Goal: Use online tool/utility: Utilize a website feature to perform a specific function

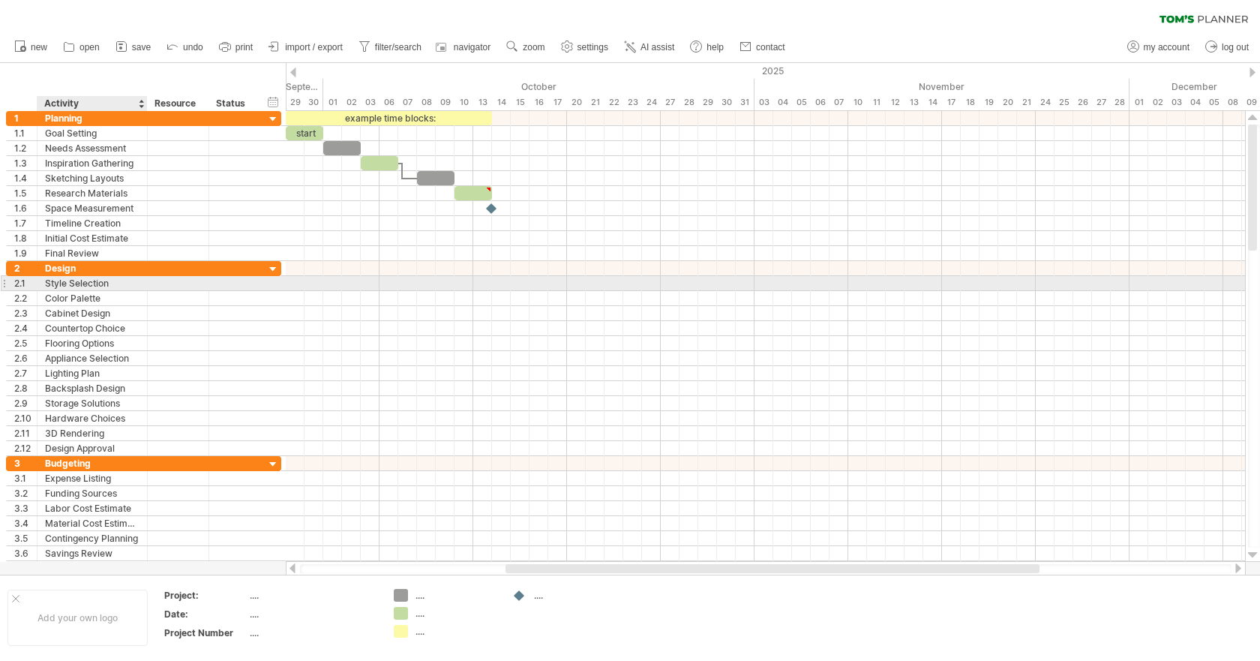
click at [91, 283] on div "Style Selection" at bounding box center [92, 283] width 94 height 14
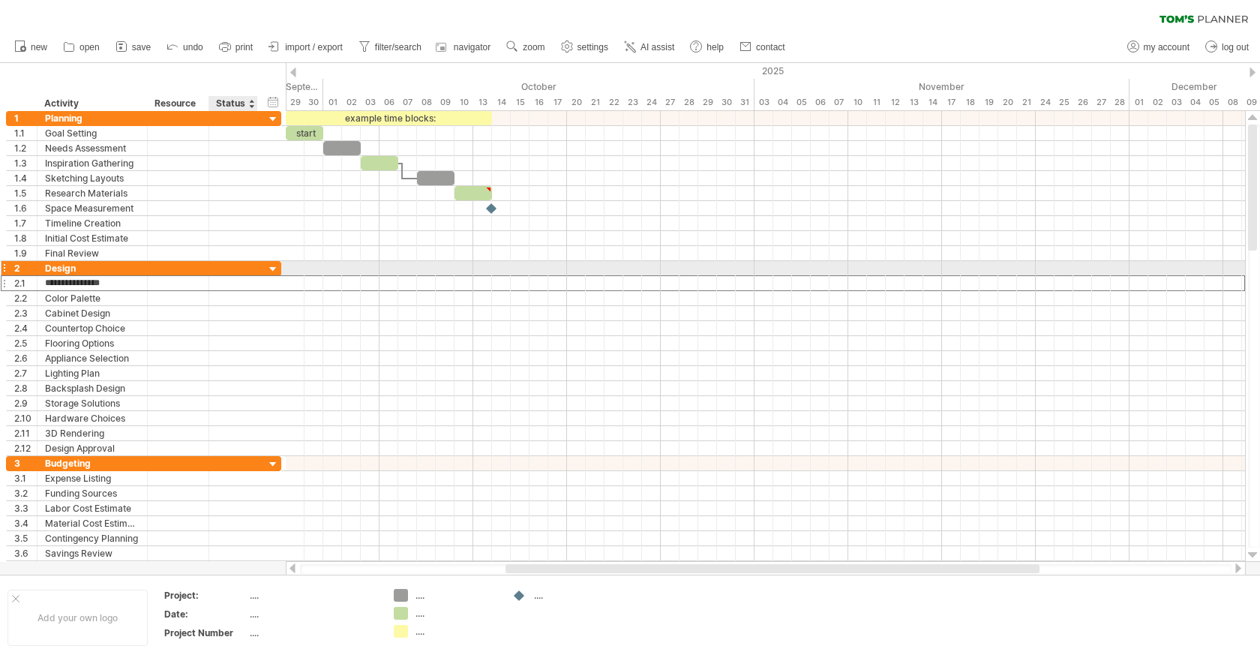
click at [244, 267] on div at bounding box center [233, 268] width 33 height 14
click at [277, 270] on div at bounding box center [273, 269] width 14 height 14
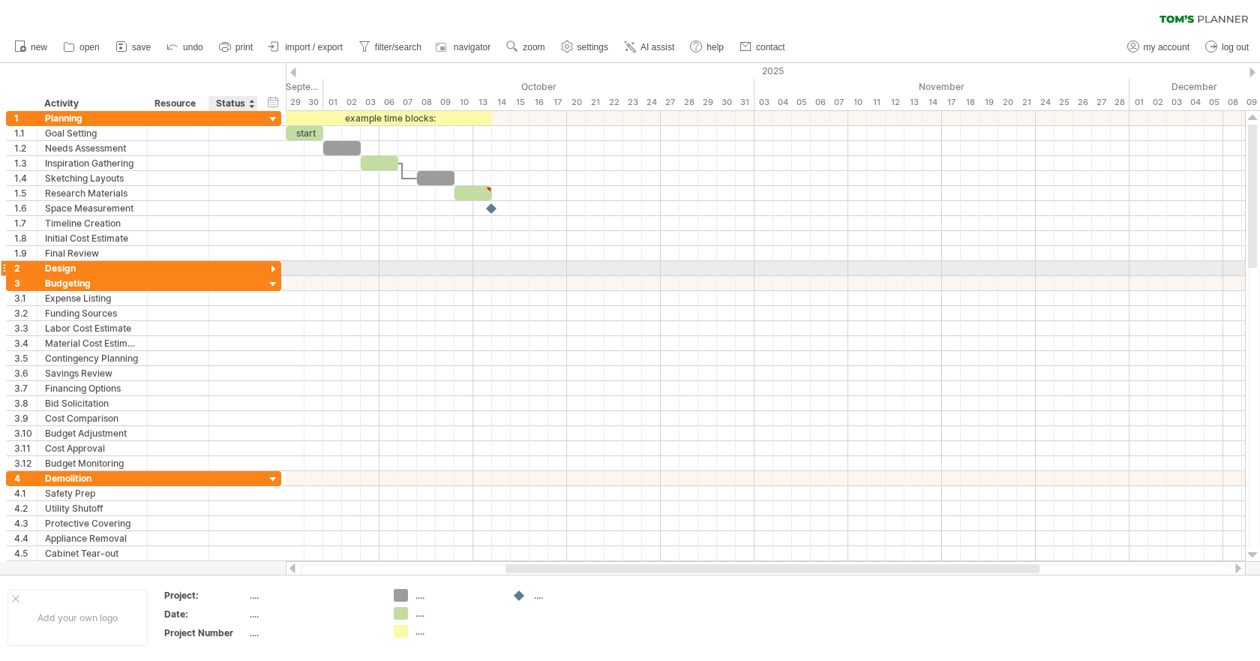
click at [277, 270] on div at bounding box center [273, 269] width 14 height 14
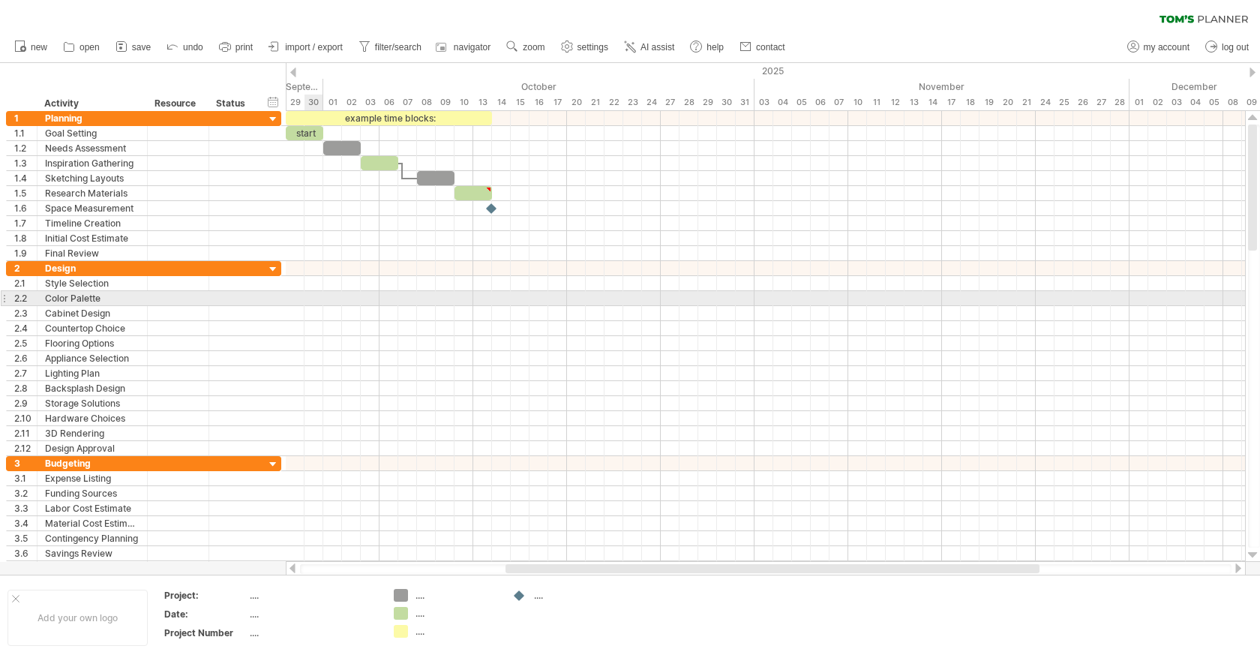
click at [310, 301] on div at bounding box center [765, 298] width 959 height 15
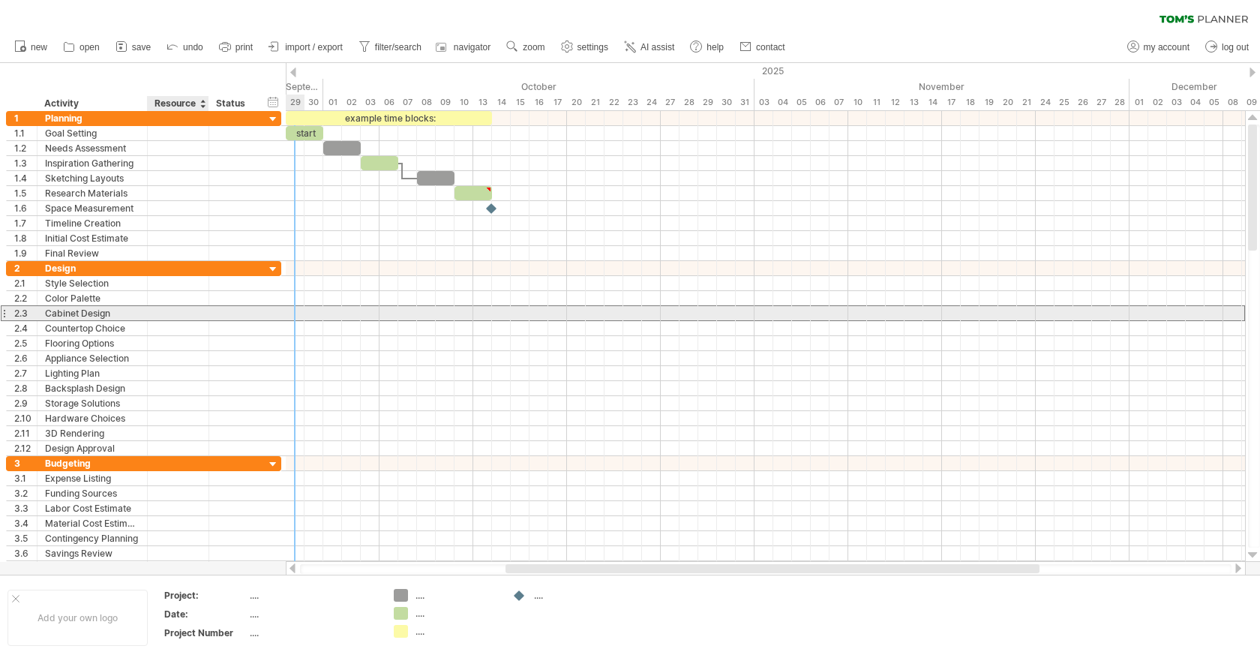
click at [184, 309] on div at bounding box center [178, 313] width 46 height 14
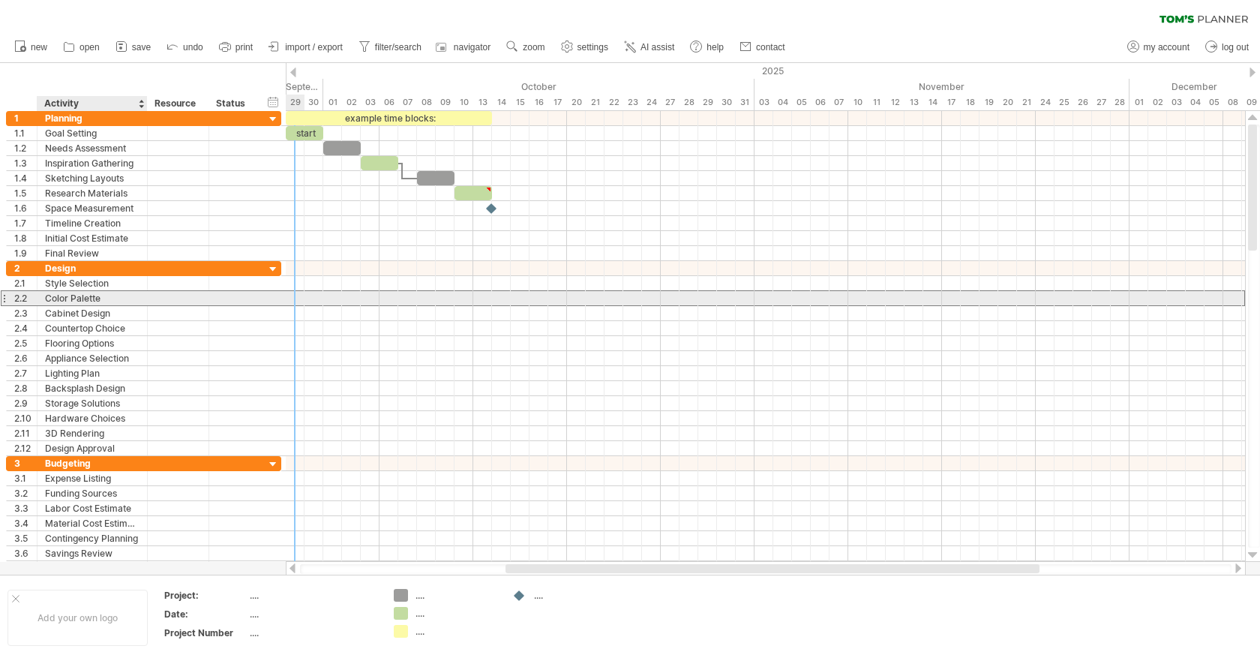
click at [76, 299] on div "Color Palette" at bounding box center [92, 298] width 94 height 14
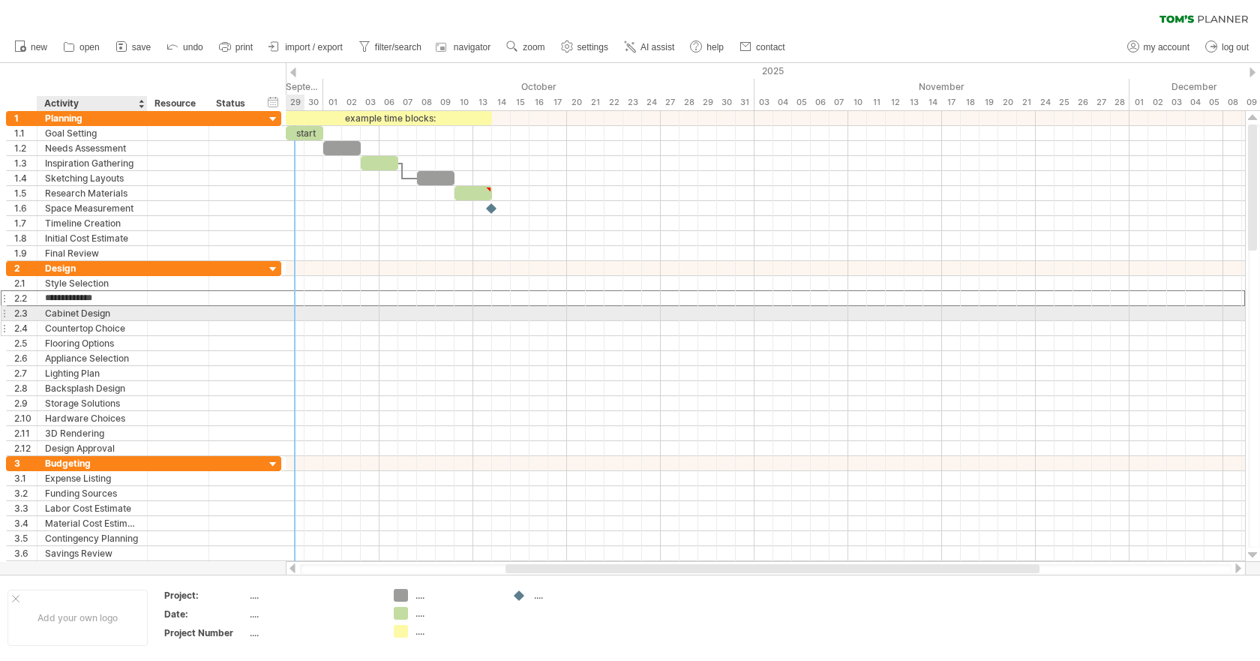
click at [84, 322] on div "Countertop Choice" at bounding box center [92, 328] width 94 height 14
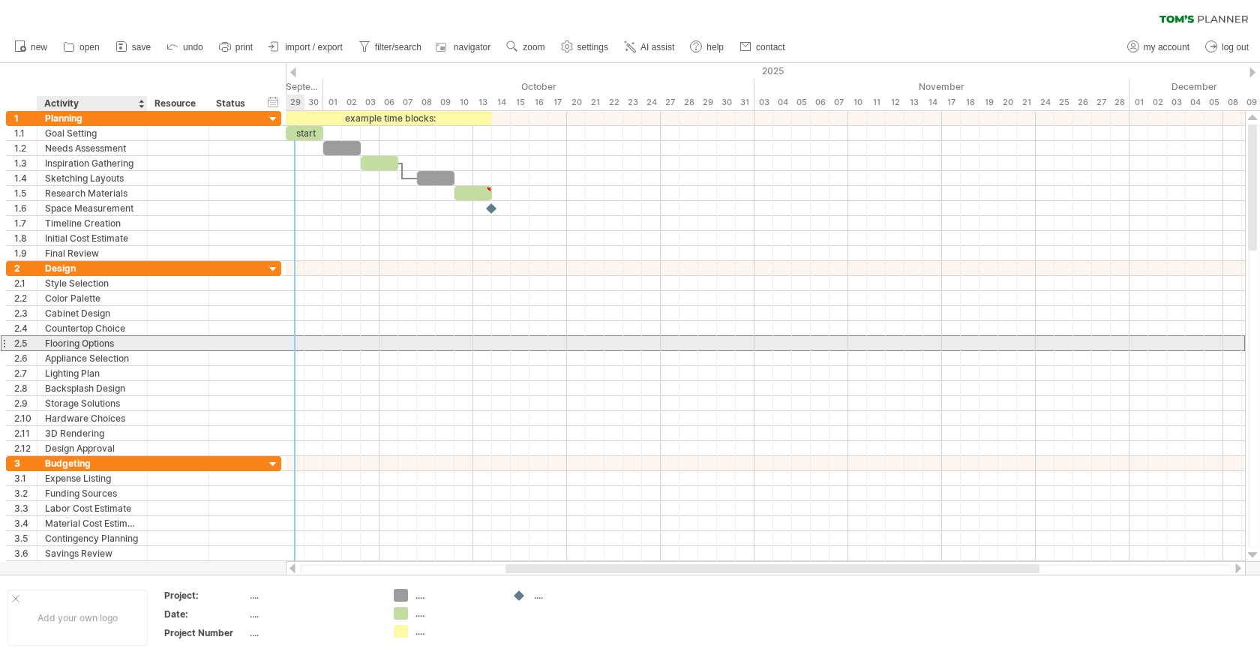
click at [93, 339] on div "Flooring Options" at bounding box center [92, 343] width 94 height 14
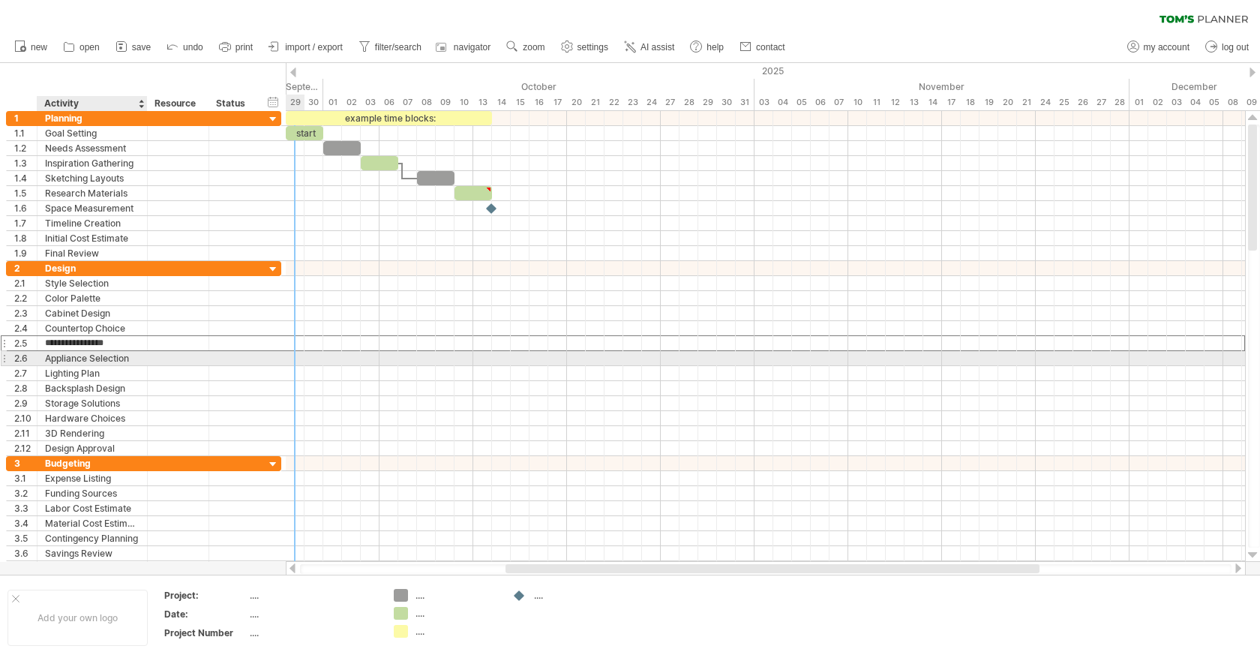
click at [98, 361] on div "Appliance Selection" at bounding box center [92, 358] width 94 height 14
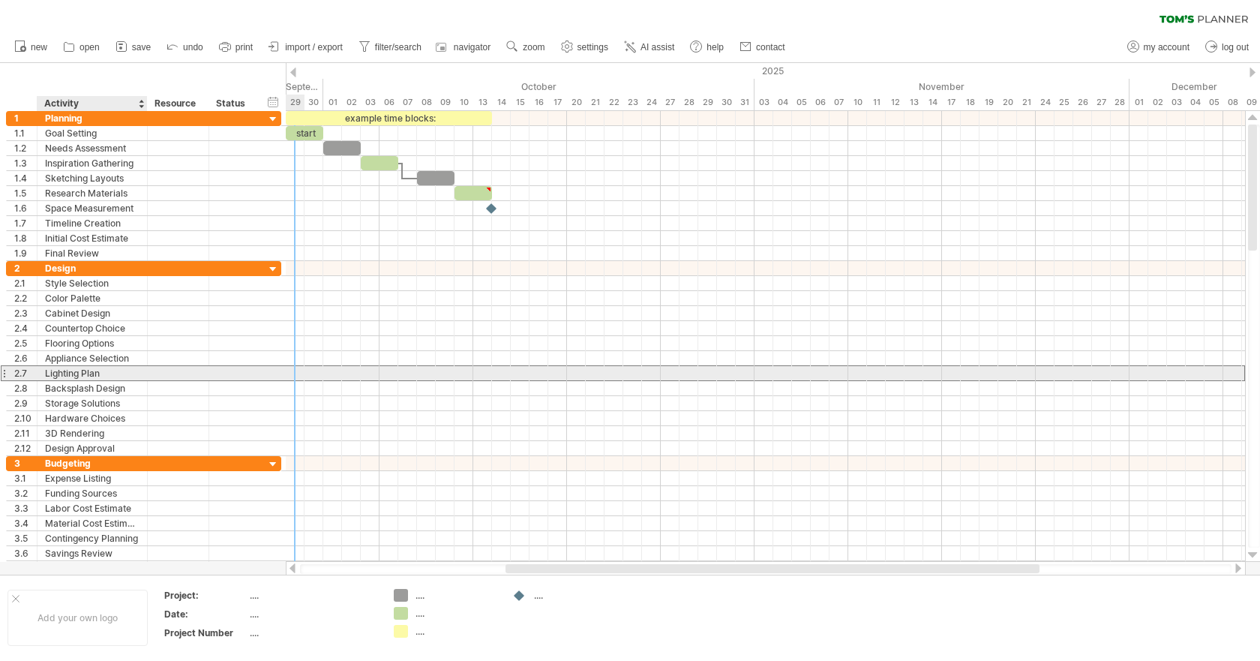
click at [102, 376] on div "Lighting Plan" at bounding box center [92, 373] width 94 height 14
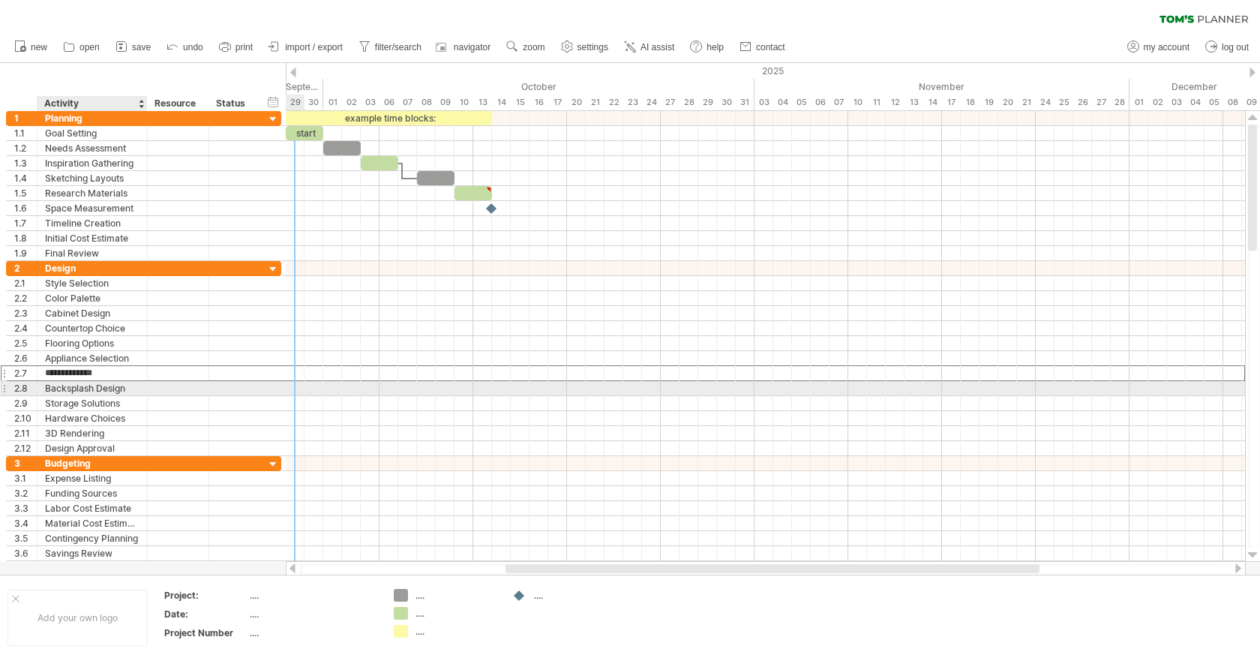
click at [100, 386] on div "Backsplash Design" at bounding box center [92, 388] width 94 height 14
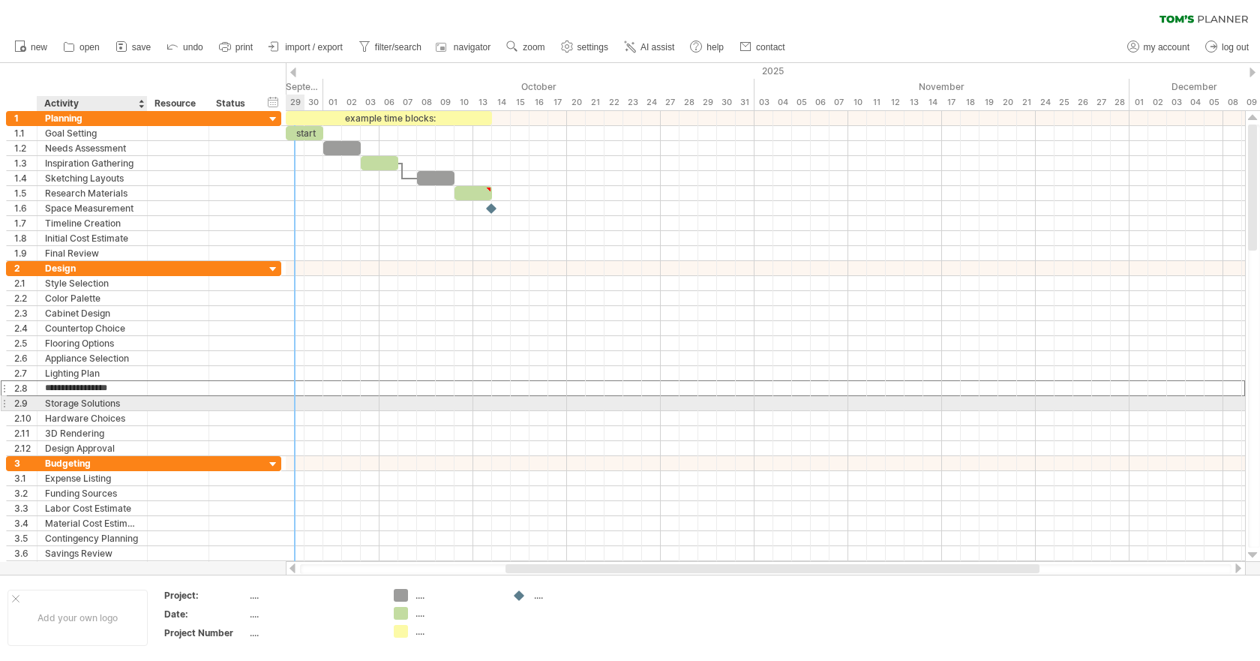
click at [95, 408] on div "Storage Solutions" at bounding box center [92, 403] width 94 height 14
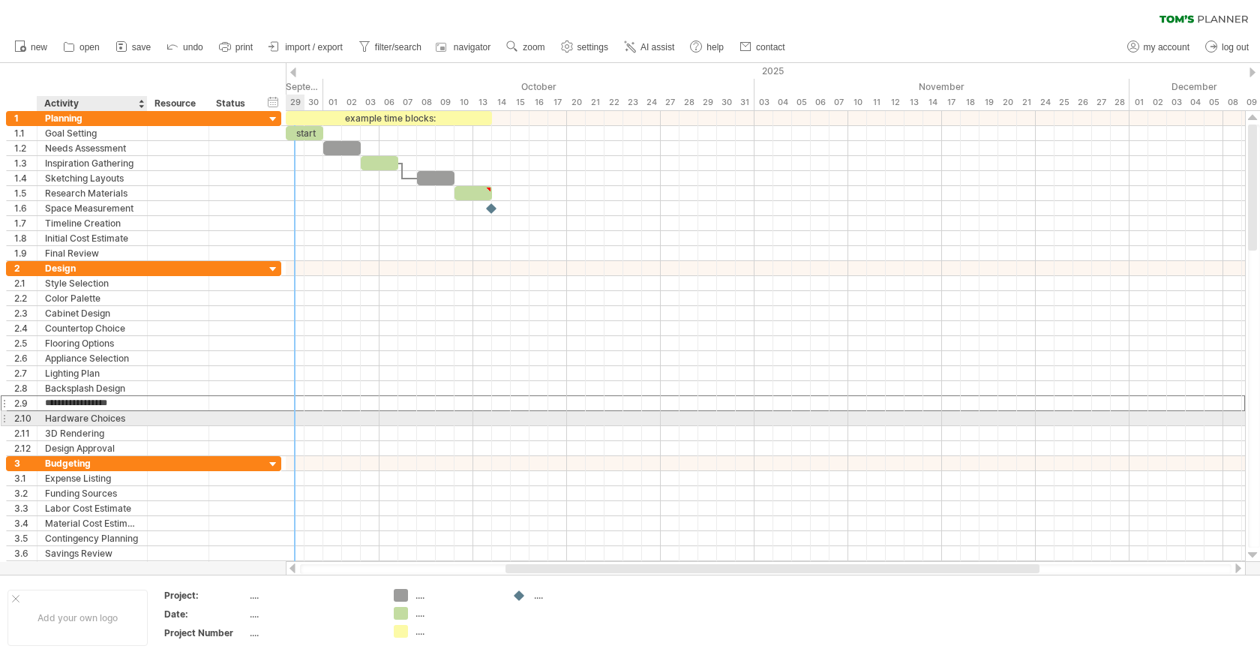
click at [95, 421] on div "Hardware Choices" at bounding box center [92, 418] width 94 height 14
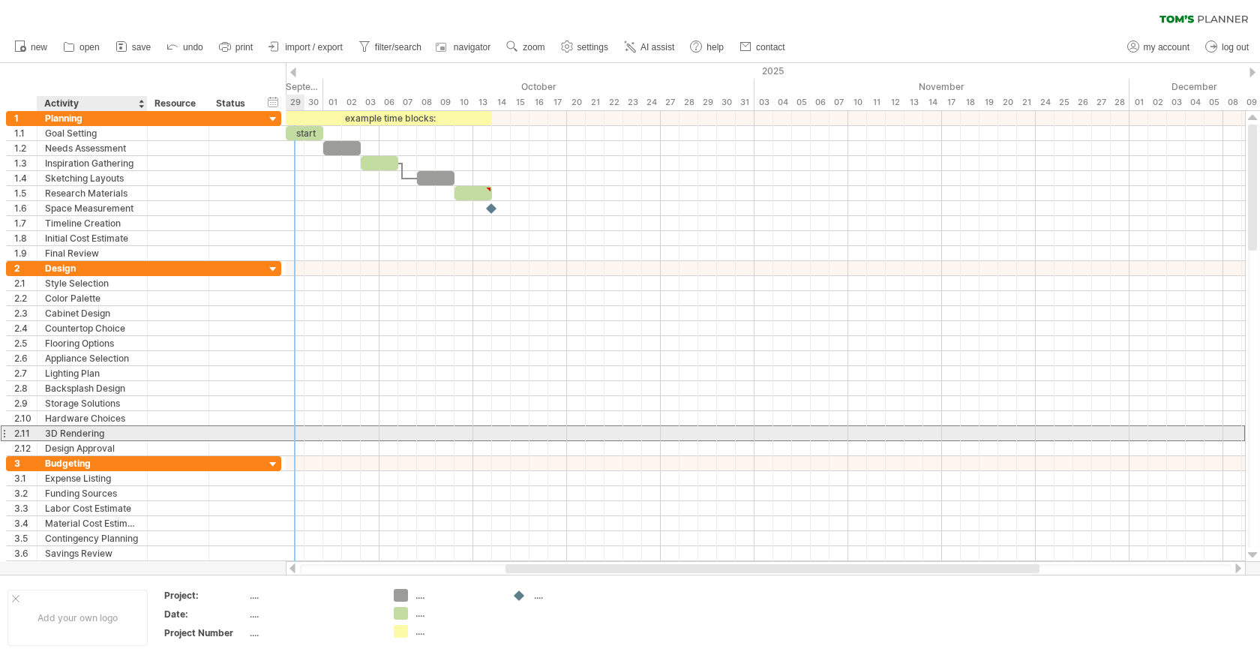
click at [93, 433] on div "3D Rendering" at bounding box center [92, 433] width 94 height 14
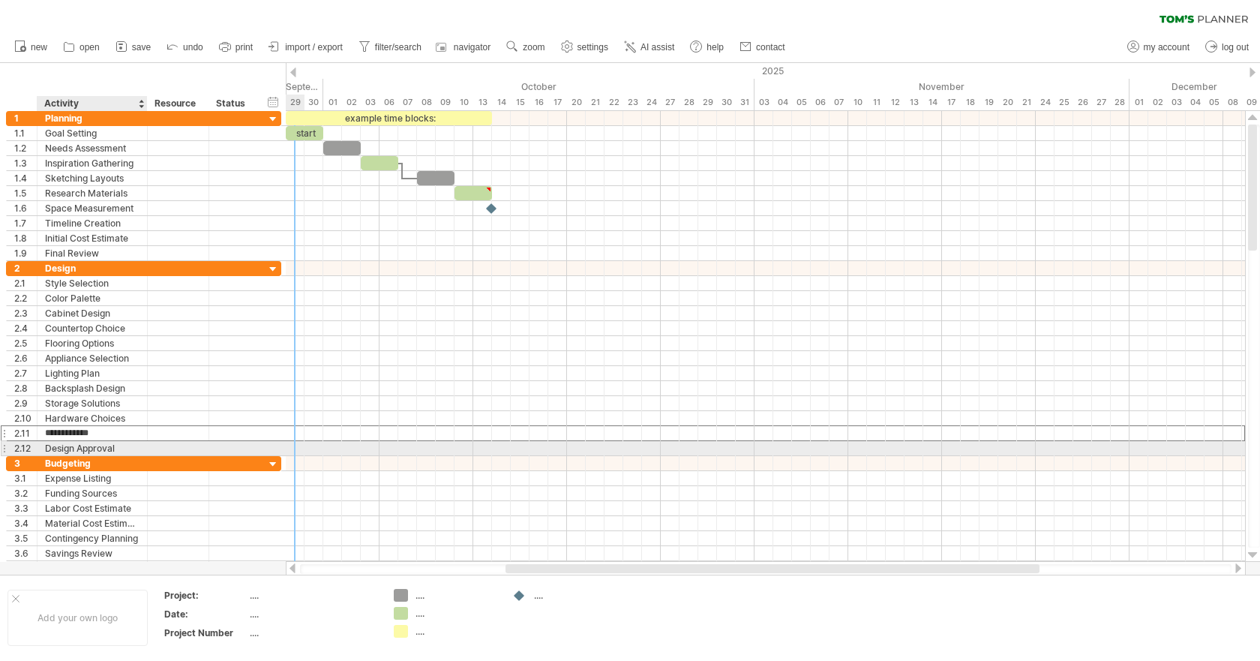
click at [86, 451] on div "Design Approval" at bounding box center [92, 448] width 94 height 14
